Goal: Check status: Check status

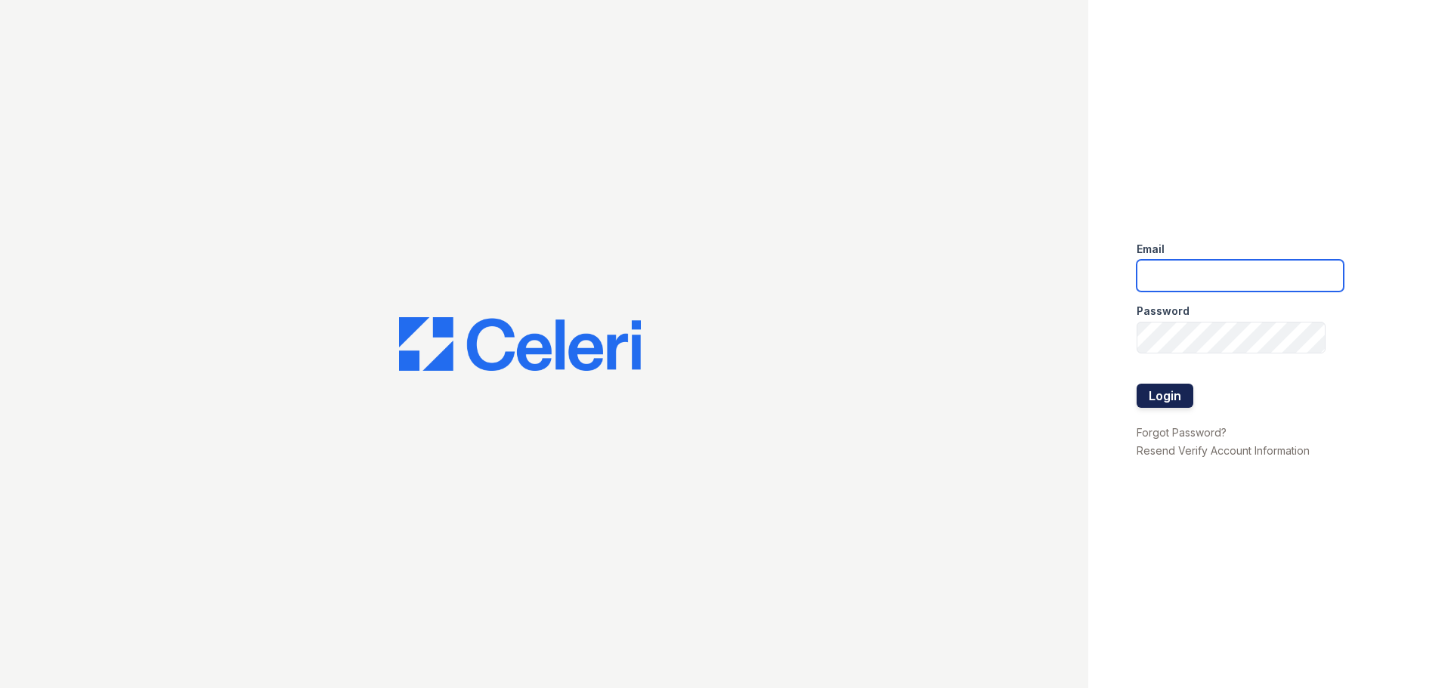
type input "[EMAIL_ADDRESS][DOMAIN_NAME]"
click at [1180, 397] on button "Login" at bounding box center [1165, 396] width 57 height 24
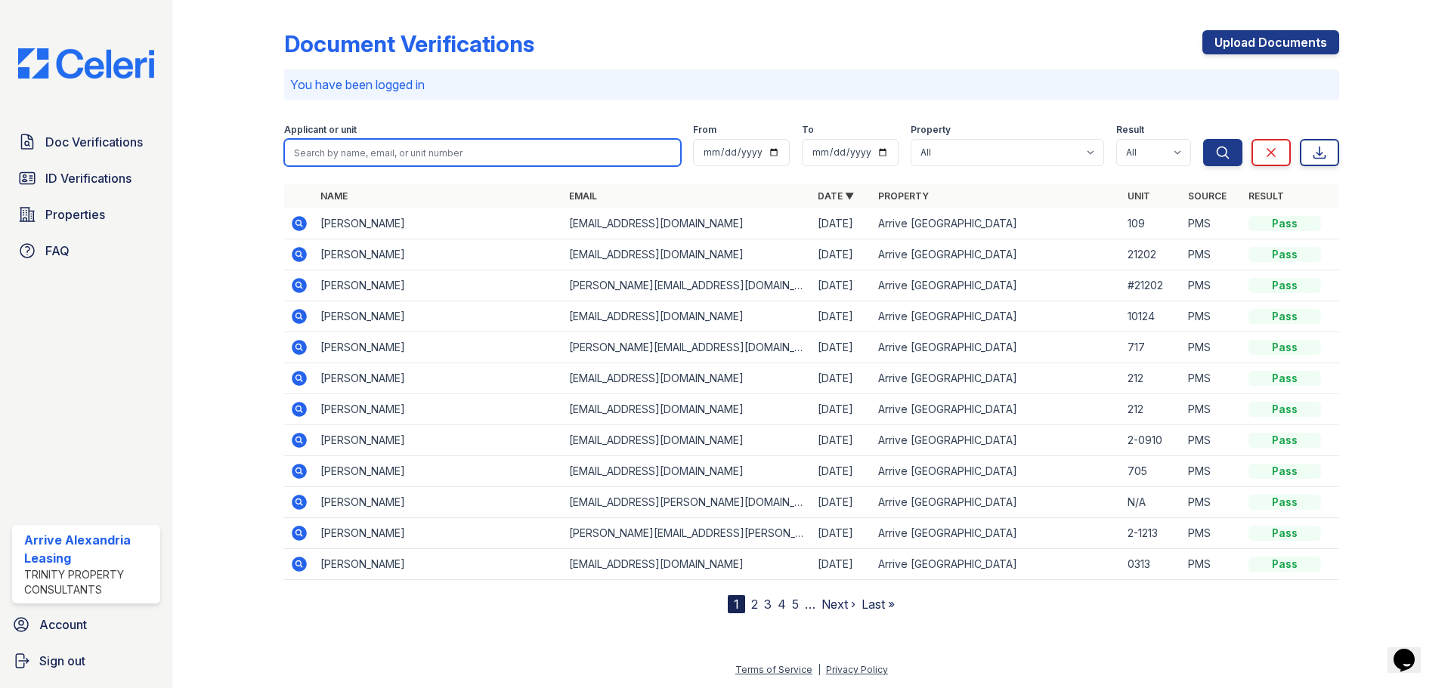
click at [416, 155] on input "search" at bounding box center [482, 152] width 397 height 27
click at [292, 444] on icon at bounding box center [299, 440] width 15 height 15
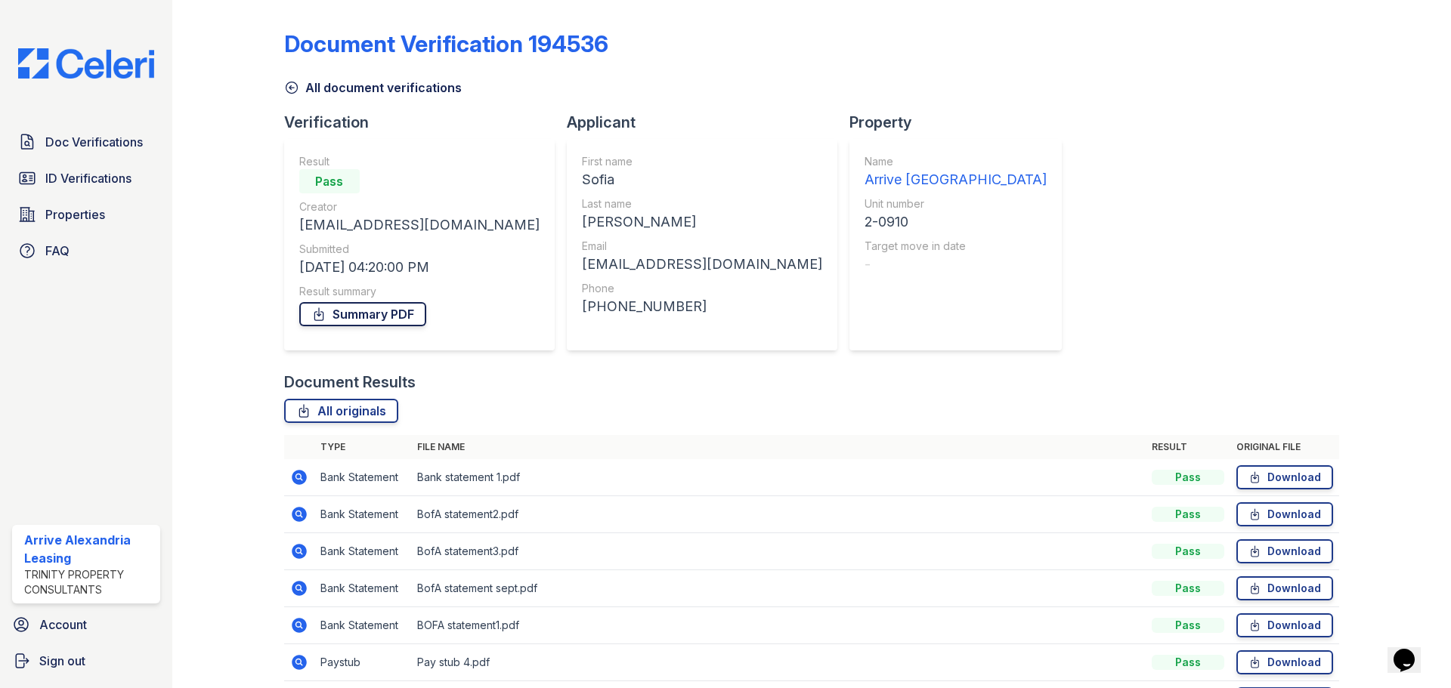
click at [355, 317] on link "Summary PDF" at bounding box center [362, 314] width 127 height 24
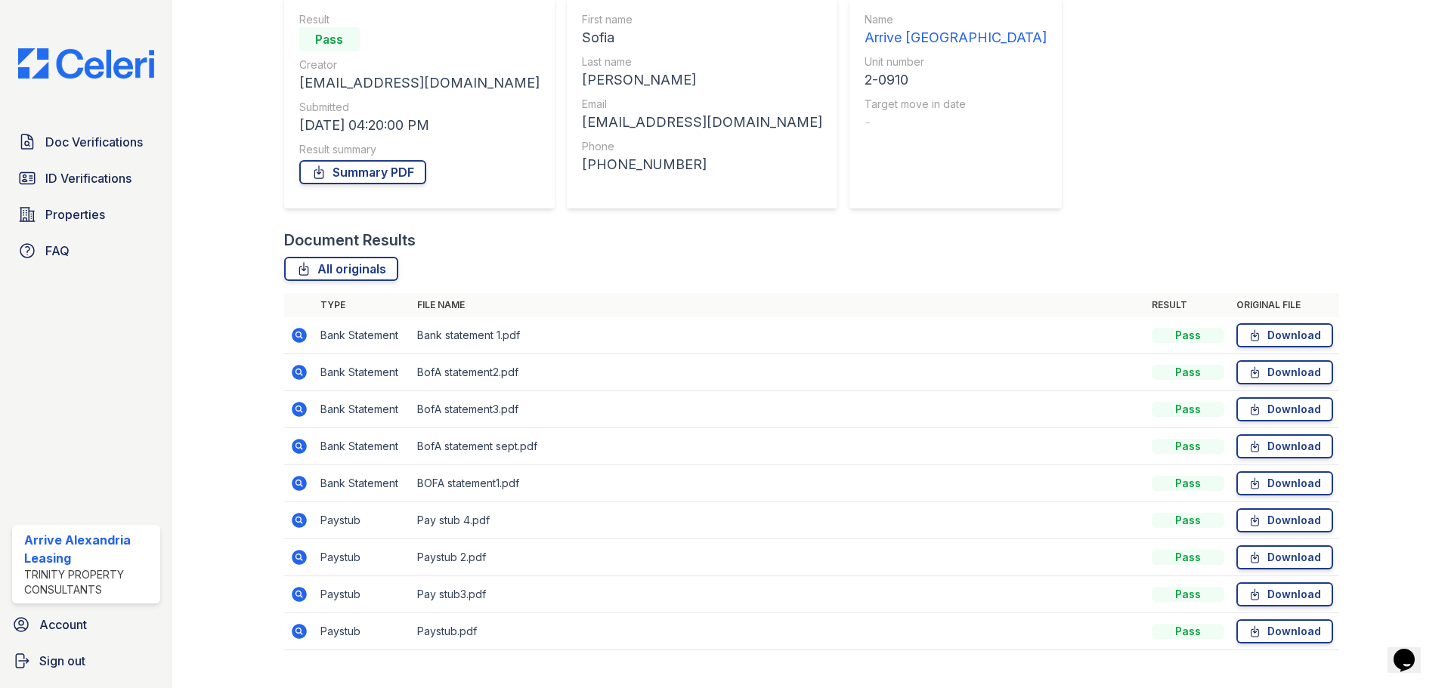
scroll to position [171, 0]
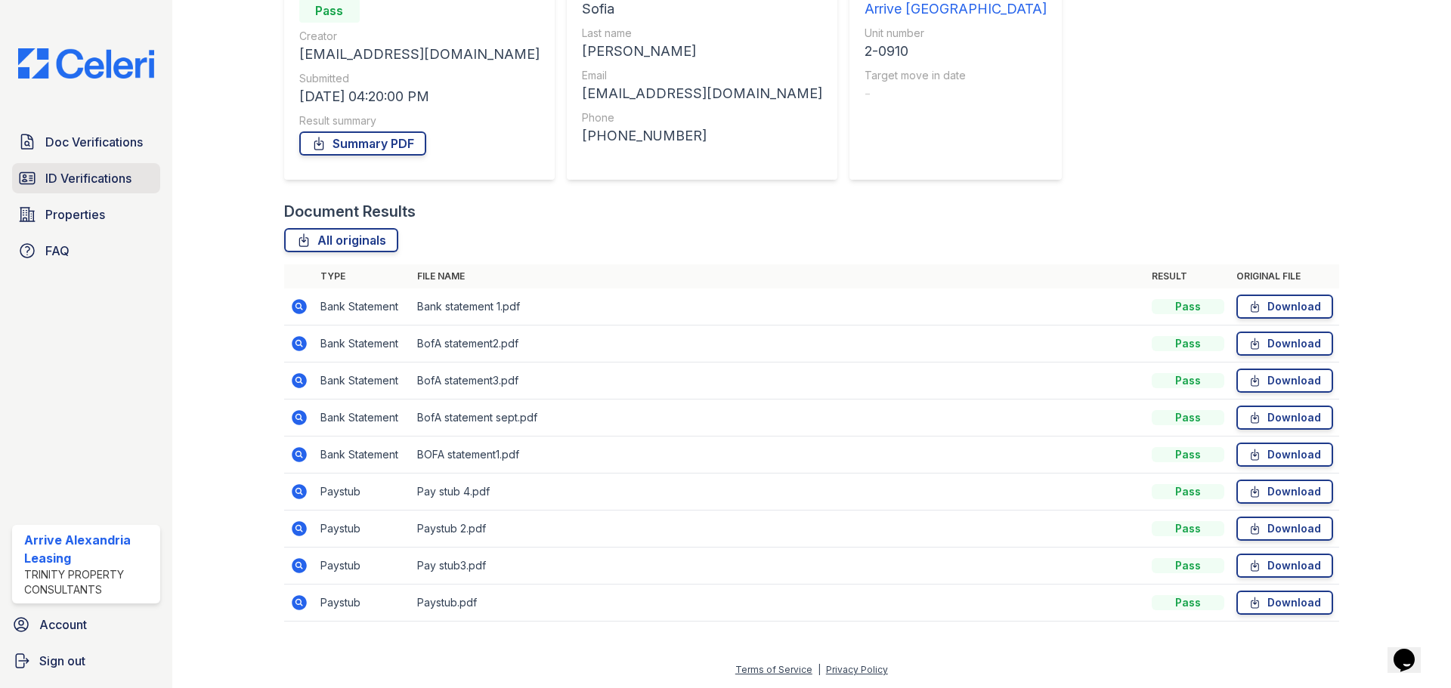
click at [123, 165] on link "ID Verifications" at bounding box center [86, 178] width 148 height 30
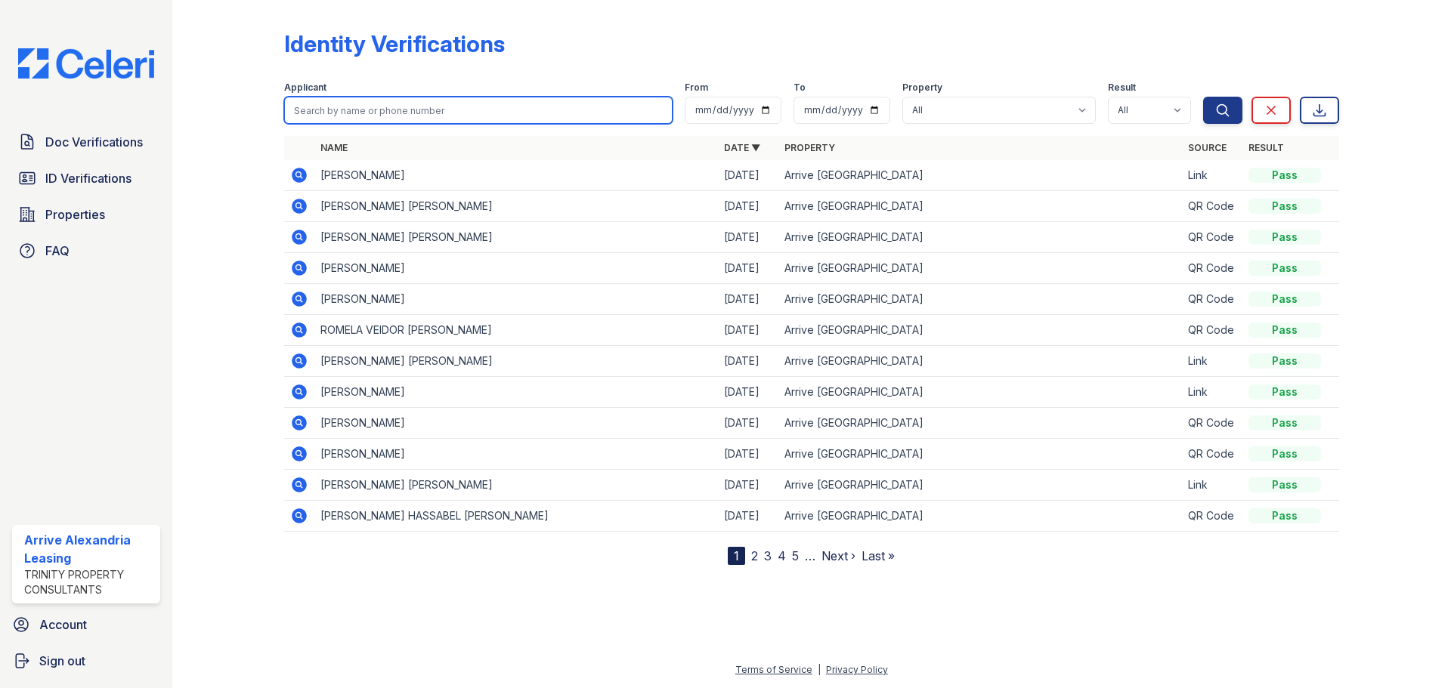
click at [469, 97] on input "search" at bounding box center [478, 110] width 388 height 27
type input "sofia"
click at [1203, 97] on button "Search" at bounding box center [1222, 110] width 39 height 27
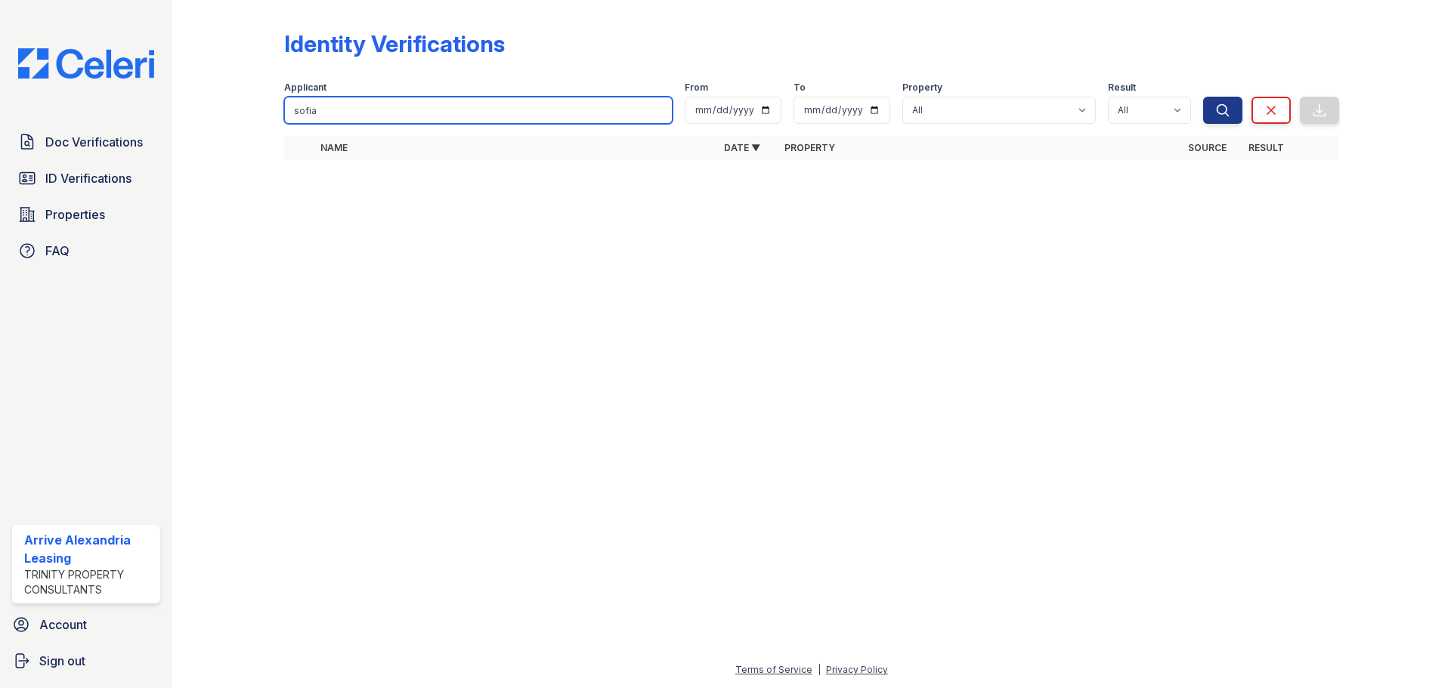
click at [469, 97] on input "sofia" at bounding box center [478, 110] width 388 height 27
type input "s"
type input "[PERSON_NAME]"
click at [1203, 97] on button "Search" at bounding box center [1222, 110] width 39 height 27
